Goal: Task Accomplishment & Management: Manage account settings

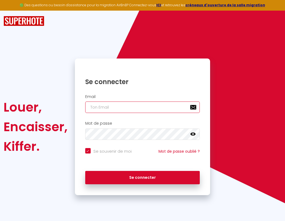
type input "l"
checkbox input "true"
type input "le"
checkbox input "true"
type input "les"
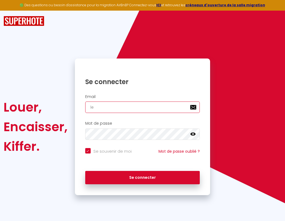
checkbox input "true"
type input "lesp"
checkbox input "true"
type input "lespa"
checkbox input "true"
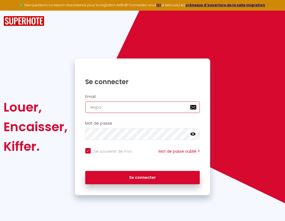
type input "lespac"
checkbox input "true"
type input "lespace"
checkbox input "true"
type input "l"
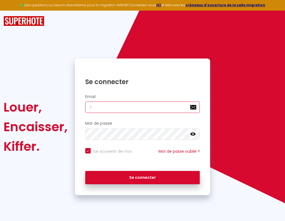
checkbox input "true"
type input "lespaced"
checkbox input "true"
type input "le"
checkbox input "true"
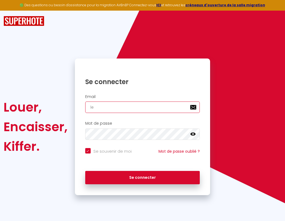
type input "les"
checkbox input "true"
type input "lesp"
checkbox input "true"
type input "lespa"
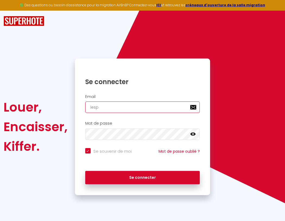
checkbox input "true"
type input "lespac"
checkbox input "true"
type input "lespace"
checkbox input "true"
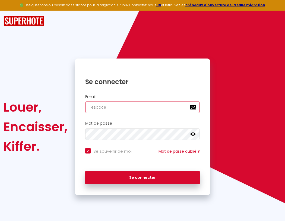
type input "l"
checkbox input "true"
type input "lespaced"
checkbox input "true"
type input "le"
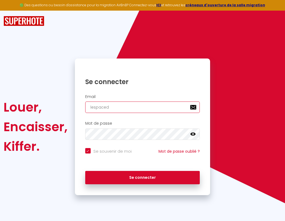
checkbox input "true"
type input "lespacede"
checkbox input "true"
type input "les"
checkbox input "true"
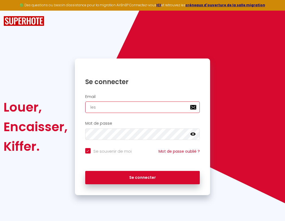
type input "lespacedet"
checkbox input "true"
type input "lesp"
checkbox input "true"
type input "lespacedete"
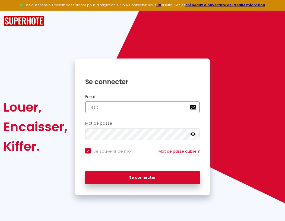
checkbox input "true"
type input "lespa"
checkbox input "true"
type input "lespacedeten"
checkbox input "true"
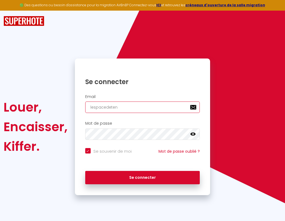
type input "lespac"
checkbox input "true"
type input "lespacedetent"
checkbox input "true"
type input "lespace"
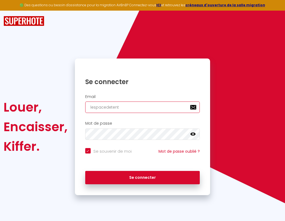
checkbox input "true"
